Goal: Information Seeking & Learning: Find specific fact

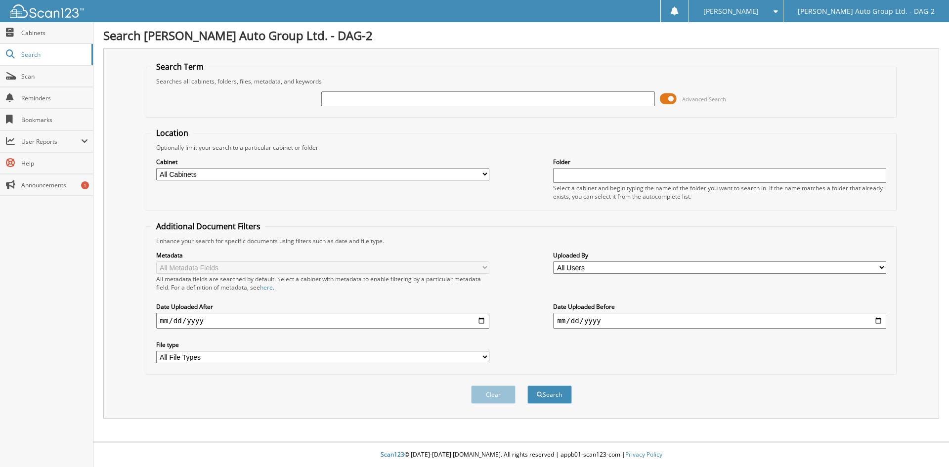
click at [420, 101] on input "text" at bounding box center [487, 98] width 333 height 15
type input "Better Oilfield"
click at [527, 385] on button "Search" at bounding box center [549, 394] width 44 height 18
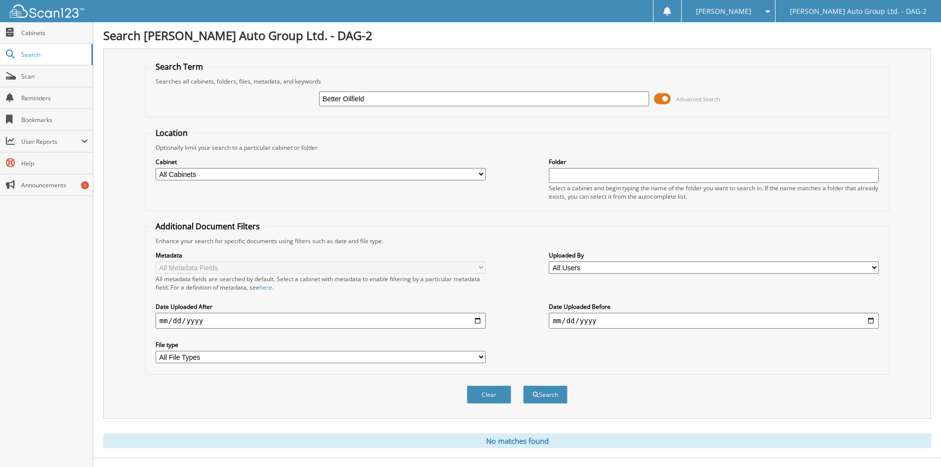
click at [372, 98] on input "Better Oilfield" at bounding box center [484, 98] width 330 height 15
type input "Better"
click at [523, 385] on button "Search" at bounding box center [545, 394] width 44 height 18
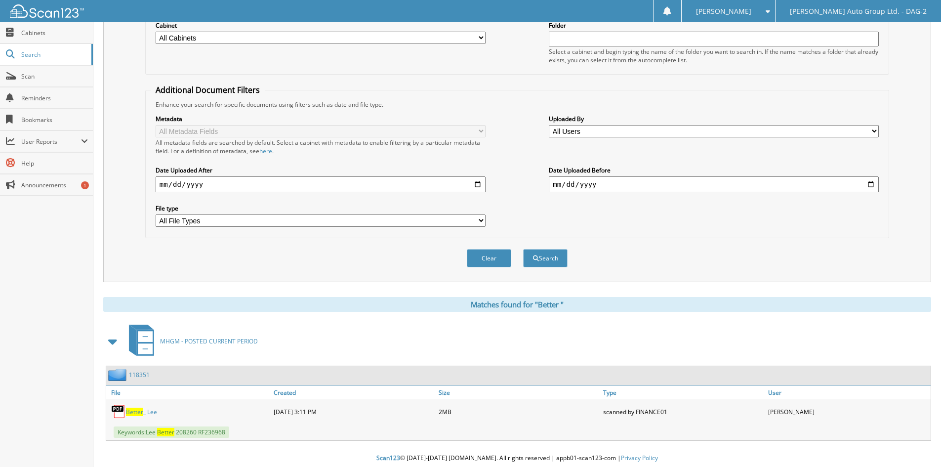
scroll to position [140, 0]
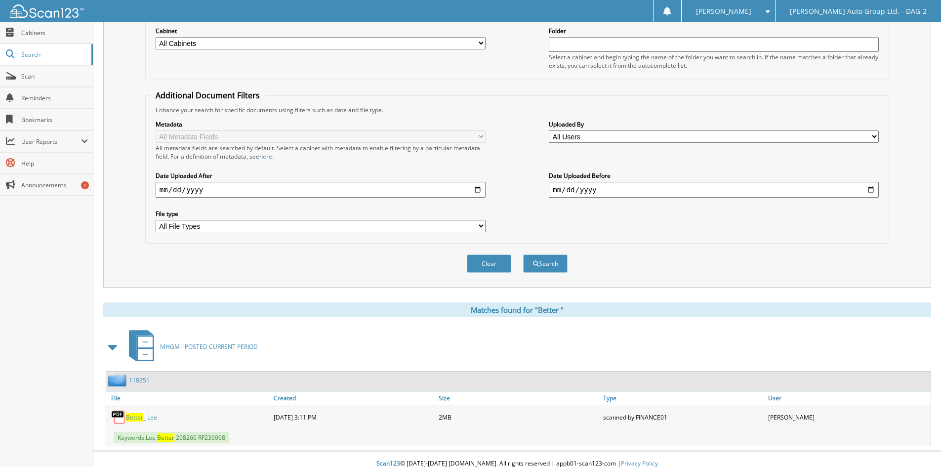
click at [135, 409] on div "B e t t e r _ L e e 10-25-2023 3:11 PM 2MB" at bounding box center [518, 417] width 825 height 25
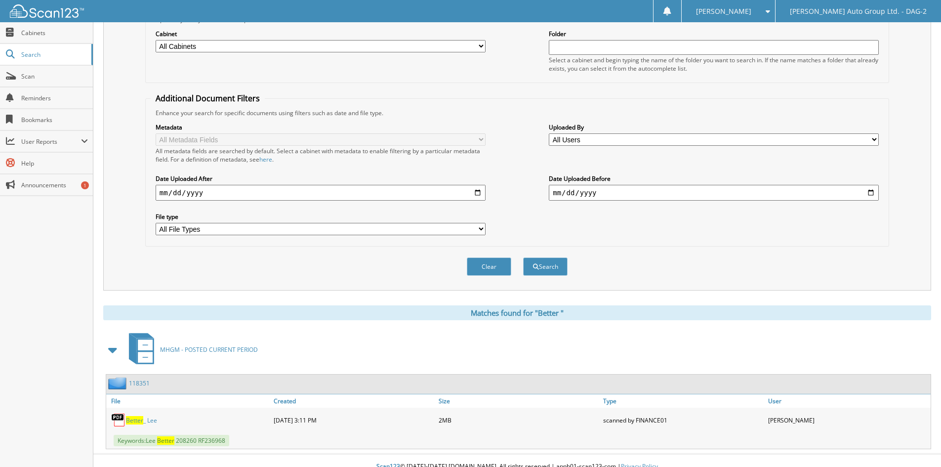
click at [134, 419] on span "B e t t e r" at bounding box center [134, 420] width 17 height 8
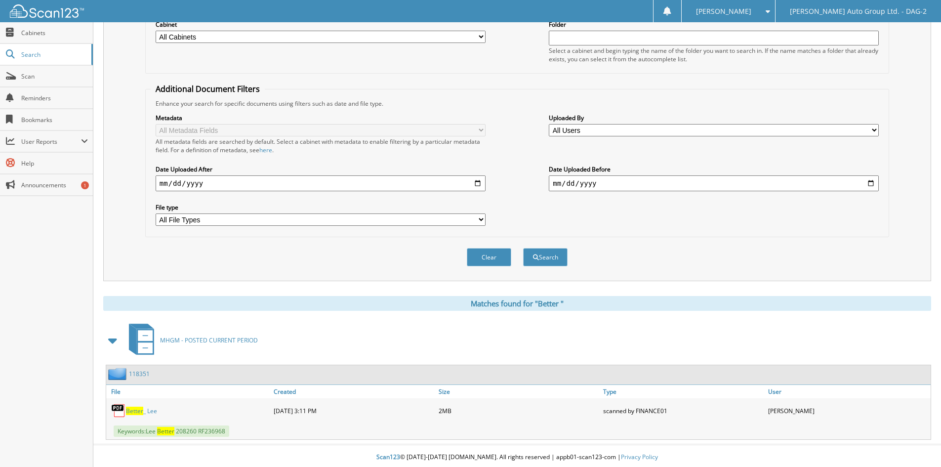
scroll to position [140, 0]
